Goal: Information Seeking & Learning: Learn about a topic

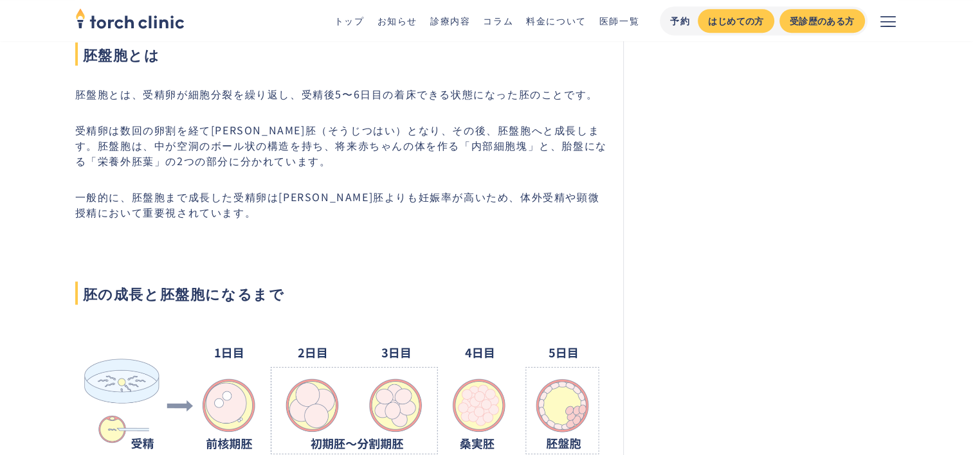
scroll to position [683, 0]
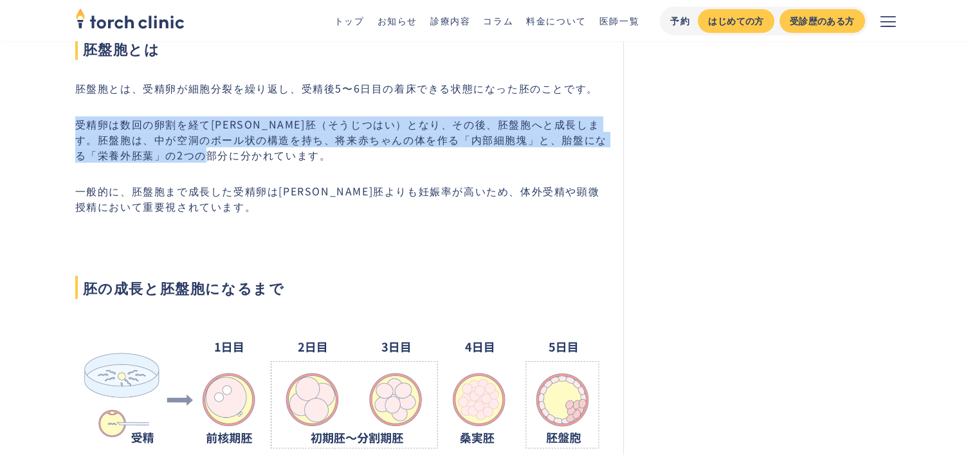
drag, startPoint x: 75, startPoint y: 120, endPoint x: 395, endPoint y: 155, distance: 321.5
click at [395, 155] on p "受精卵は数回の卵割を経て[PERSON_NAME]胚（そうじつはい）となり、その後、胚盤胞へと成長します。胚盤胞は、中が空洞のボール状の構造を持ち、将来赤ちゃ…" at bounding box center [341, 139] width 533 height 46
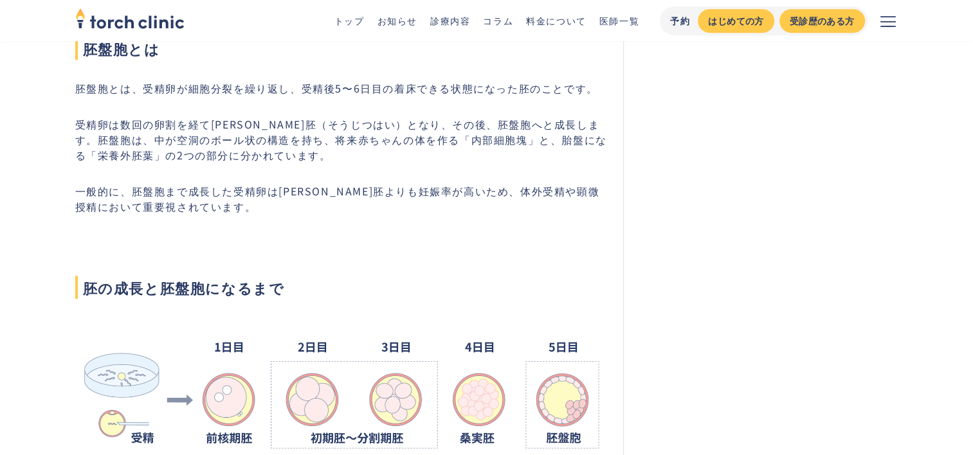
click at [194, 206] on p "一般的に、胚盤胞まで成長した受精卵は[PERSON_NAME]胚よりも妊娠率が高いため、体外受精や顕微授精において重要視されています。" at bounding box center [341, 198] width 533 height 31
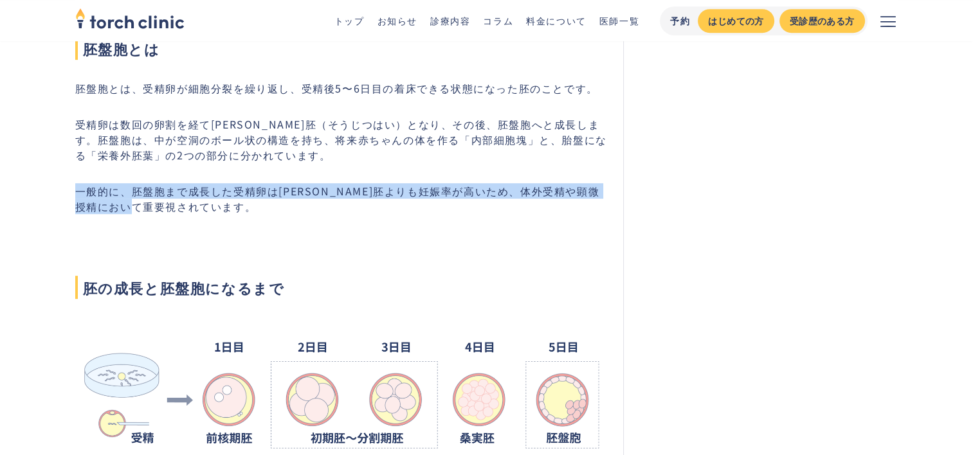
drag, startPoint x: 194, startPoint y: 205, endPoint x: 77, endPoint y: 186, distance: 117.9
click at [77, 186] on p "一般的に、胚盤胞まで成長した受精卵は[PERSON_NAME]胚よりも妊娠率が高いため、体外受精や顕微授精において重要視されています。" at bounding box center [341, 198] width 533 height 31
drag, startPoint x: 77, startPoint y: 186, endPoint x: 221, endPoint y: 203, distance: 144.4
click at [221, 203] on p "一般的に、胚盤胞まで成長した受精卵は[PERSON_NAME]胚よりも妊娠率が高いため、体外受精や顕微授精において重要視されています。" at bounding box center [341, 198] width 533 height 31
click at [192, 203] on p "一般的に、胚盤胞まで成長した受精卵は[PERSON_NAME]胚よりも妊娠率が高いため、体外受精や顕微授精において重要視されています。" at bounding box center [341, 198] width 533 height 31
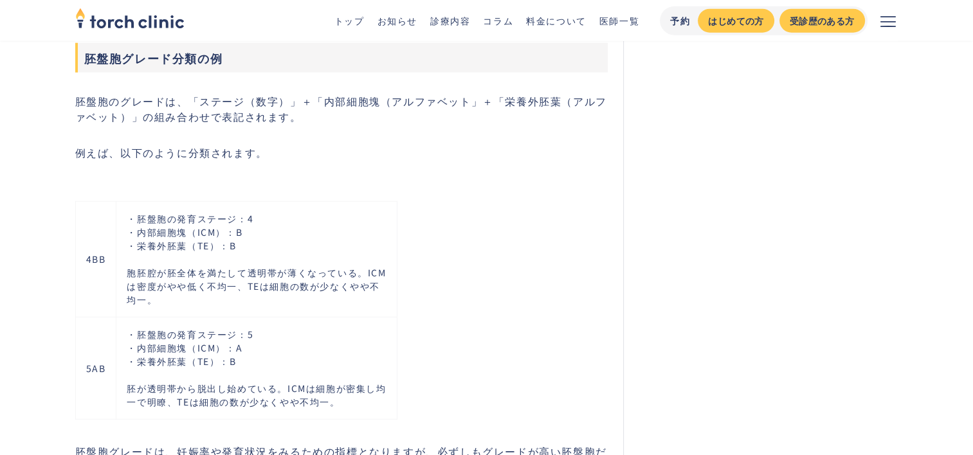
scroll to position [3415, 0]
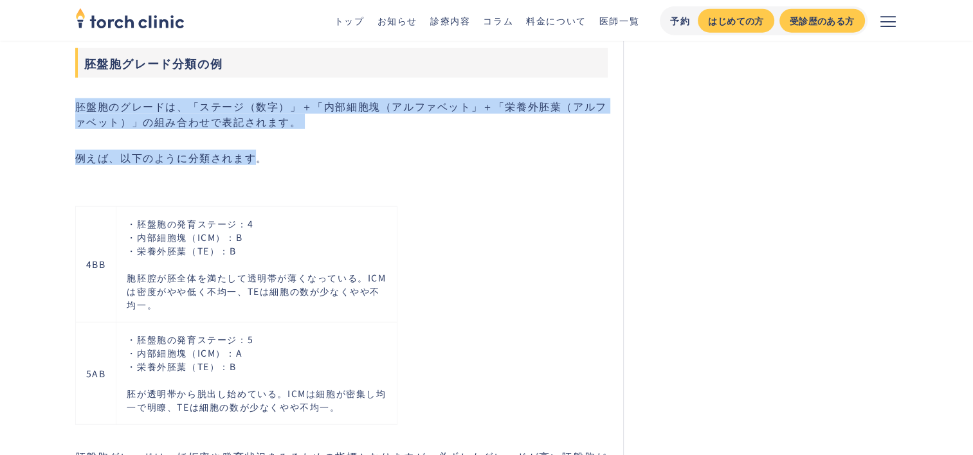
drag, startPoint x: 260, startPoint y: 165, endPoint x: 77, endPoint y: 89, distance: 198.1
drag, startPoint x: 77, startPoint y: 89, endPoint x: 285, endPoint y: 131, distance: 212.5
click at [284, 129] on p "胚盤胞のグレードは、「ステージ（数字）」＋「内部細胞塊（アルファベット」＋「栄養外胚葉（アルファベット）」の組み合わせで表記されます。" at bounding box center [341, 113] width 533 height 31
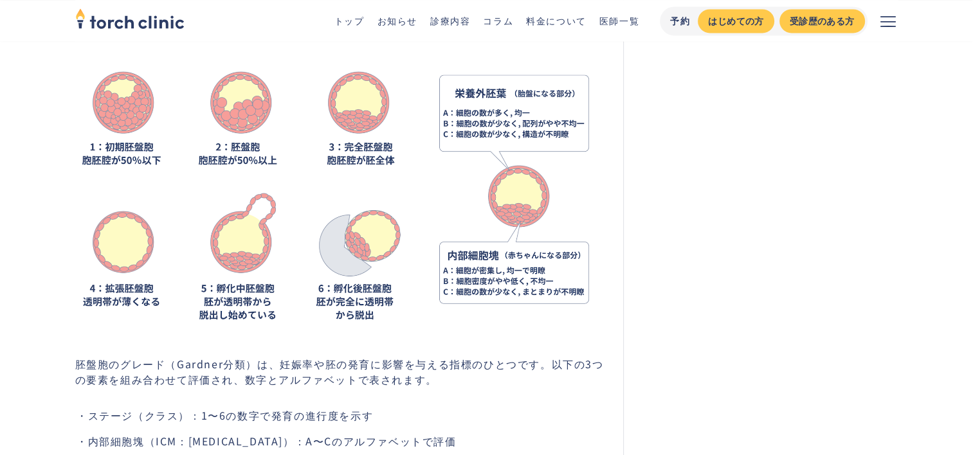
scroll to position [1844, 0]
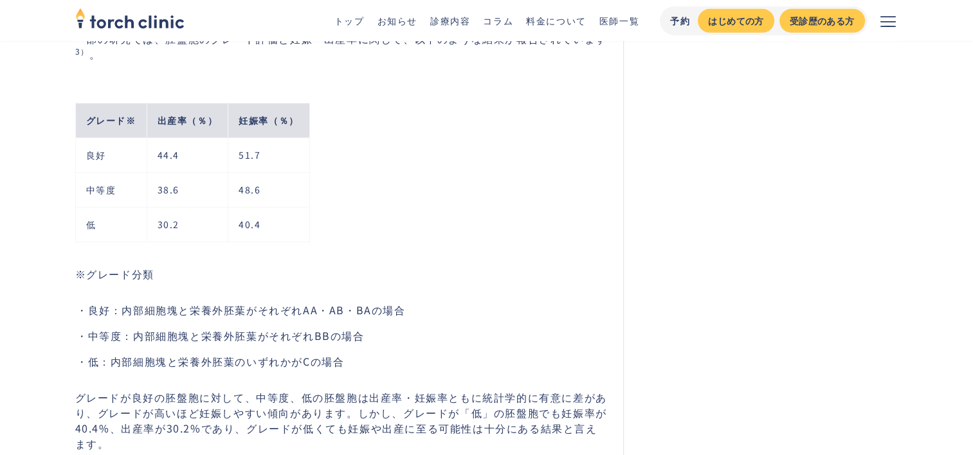
scroll to position [4029, 0]
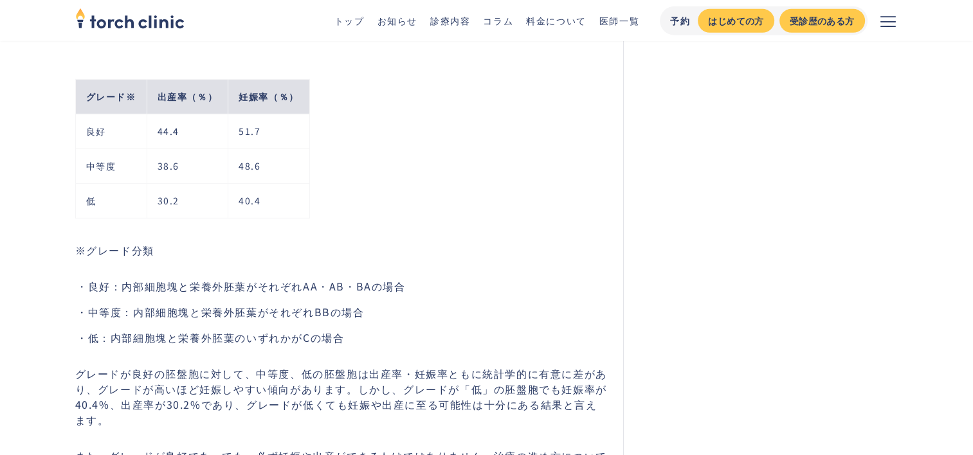
drag, startPoint x: 324, startPoint y: 224, endPoint x: 381, endPoint y: 113, distance: 124.5
click at [381, 113] on div "グレード※ 出産率（％） 妊娠率（％） 良好 44.4 51.7 中等度 38.6 48.6 低 30.2 40.4" at bounding box center [346, 140] width 543 height 163
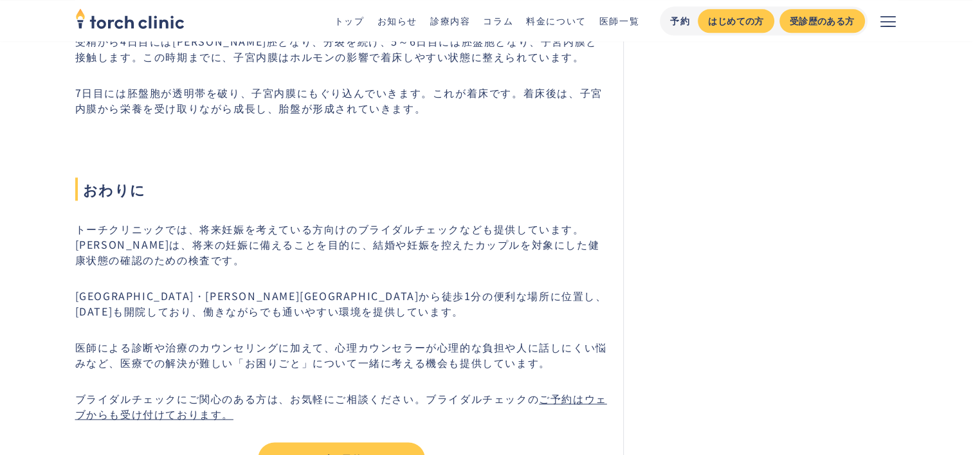
scroll to position [6487, 0]
